Goal: Navigation & Orientation: Find specific page/section

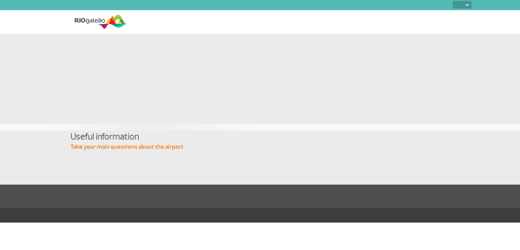
select select
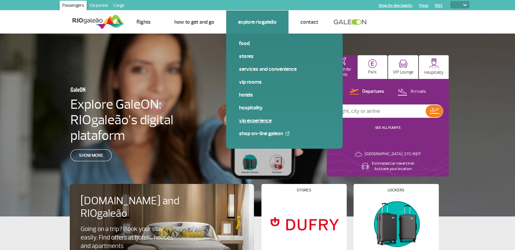
click at [258, 123] on link "VIP Experience" at bounding box center [284, 120] width 91 height 7
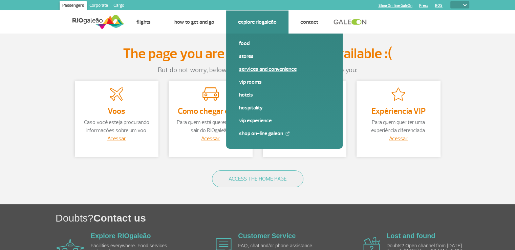
click at [257, 68] on link "Services and Convenience" at bounding box center [284, 68] width 91 height 7
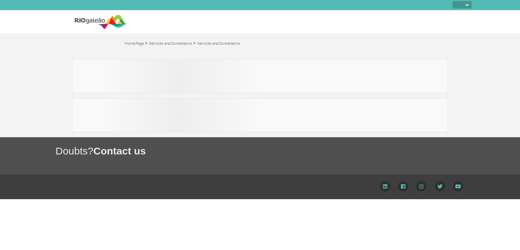
select select
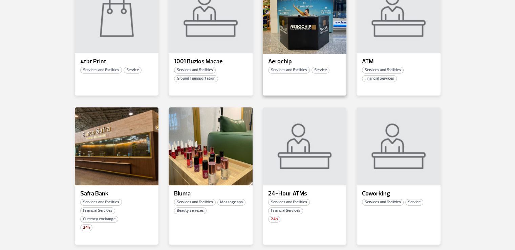
scroll to position [203, 0]
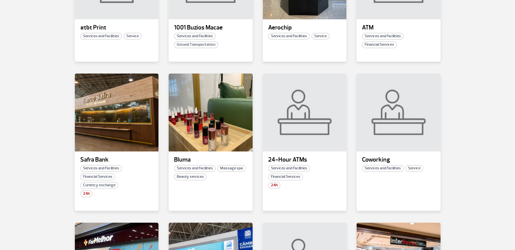
click at [492, 34] on section "All categories Convenience shop Financial Services Pharmacy Massage spa Beauty …" at bounding box center [257, 168] width 515 height 522
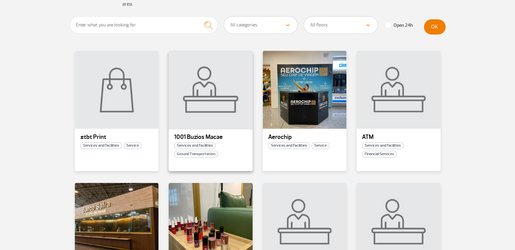
scroll to position [0, 0]
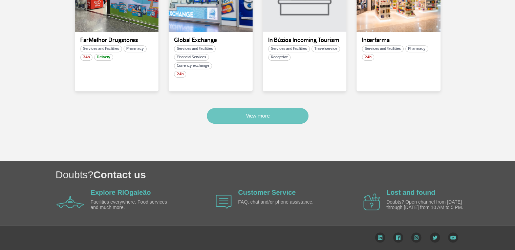
click at [252, 118] on font "View more" at bounding box center [258, 115] width 24 height 7
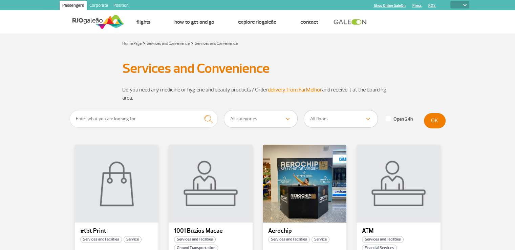
click at [84, 18] on img at bounding box center [98, 22] width 52 height 17
